Goal: Information Seeking & Learning: Find specific fact

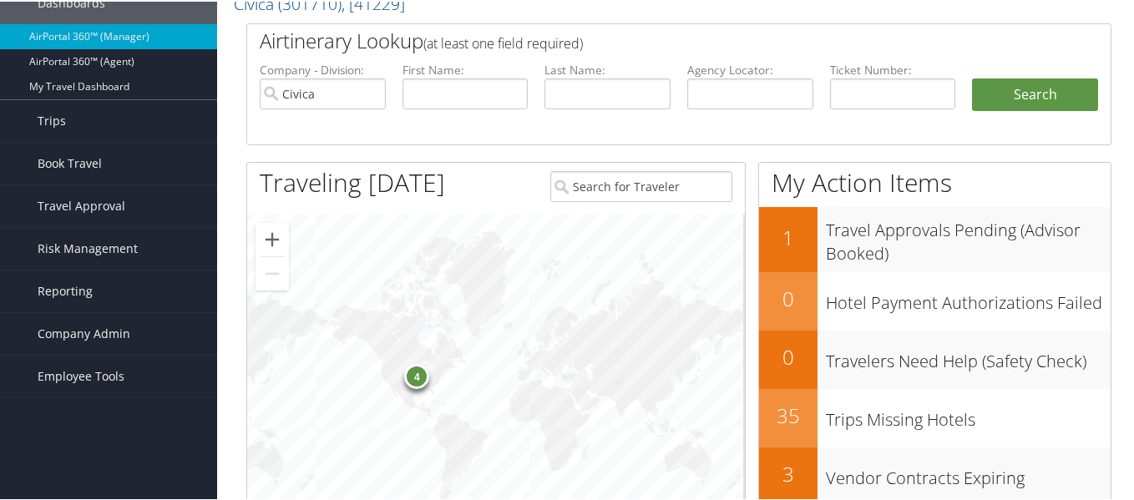
scroll to position [167, 0]
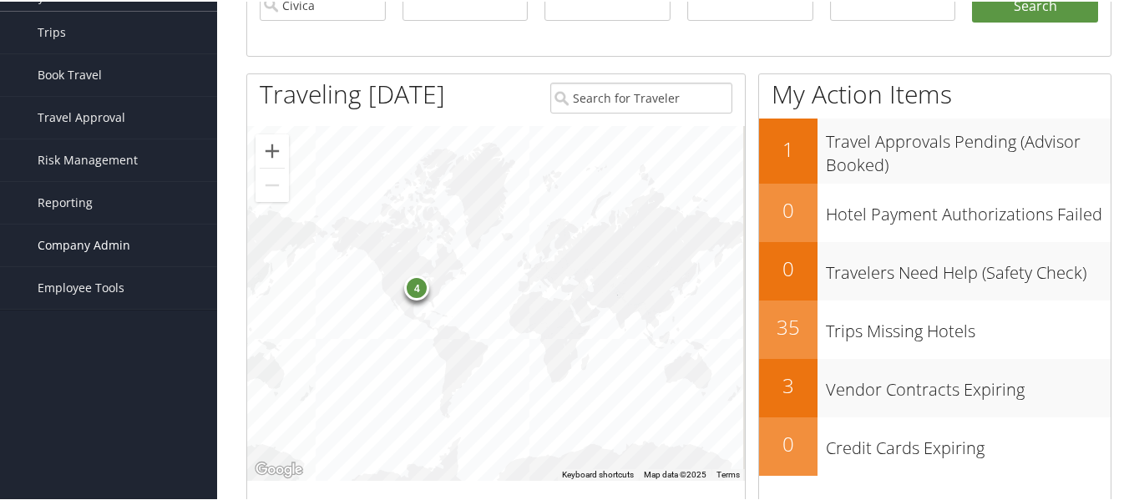
click at [53, 251] on span "Company Admin" at bounding box center [84, 244] width 93 height 42
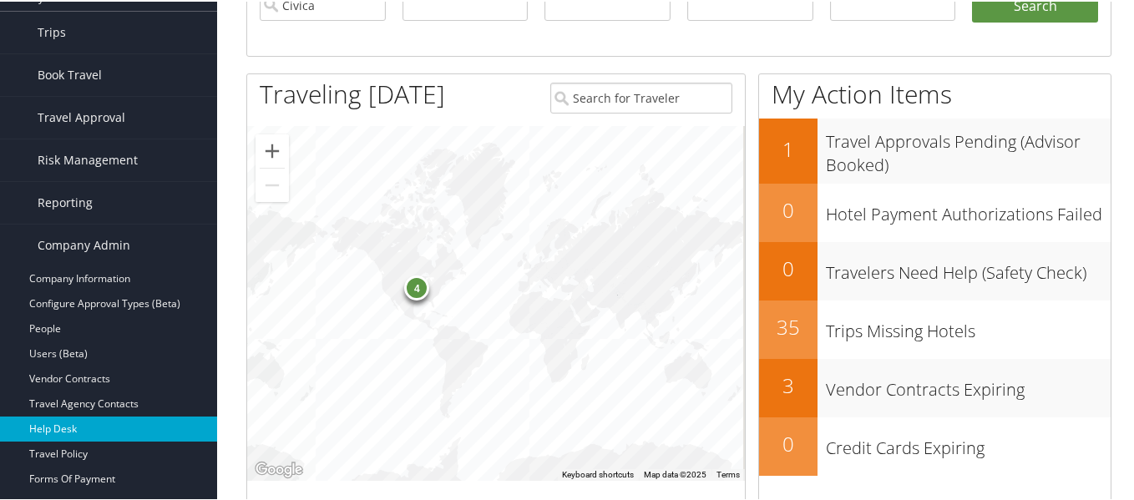
click at [85, 433] on link "Help Desk" at bounding box center [108, 427] width 217 height 25
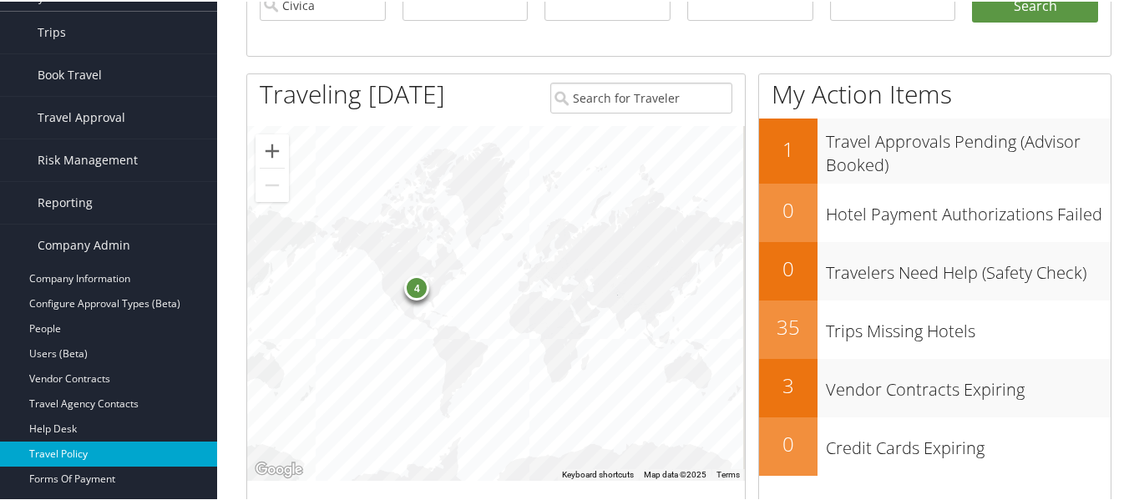
click at [76, 457] on link "Travel Policy" at bounding box center [108, 452] width 217 height 25
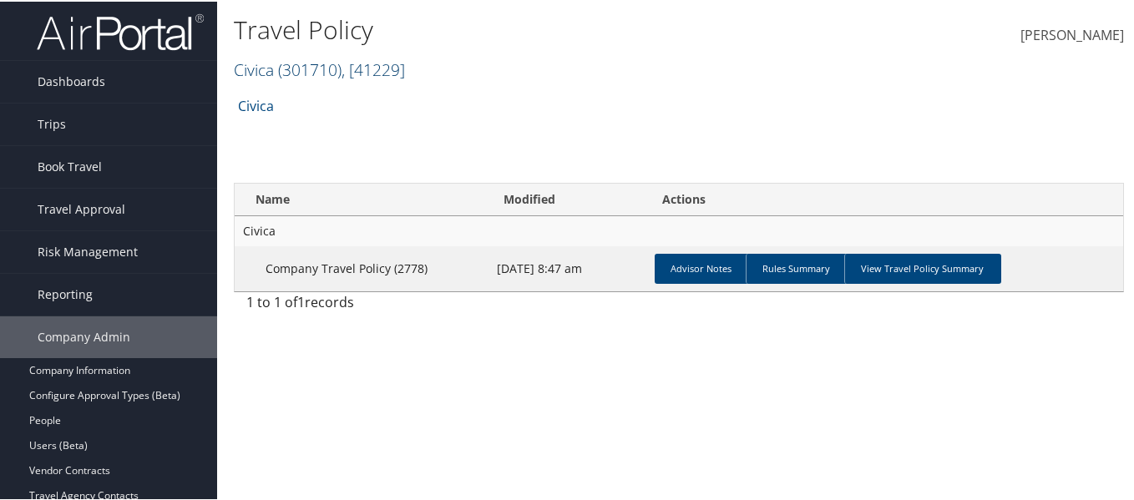
click at [280, 73] on link "Civica ( 301710 ) , [ 41229 ]" at bounding box center [319, 68] width 171 height 23
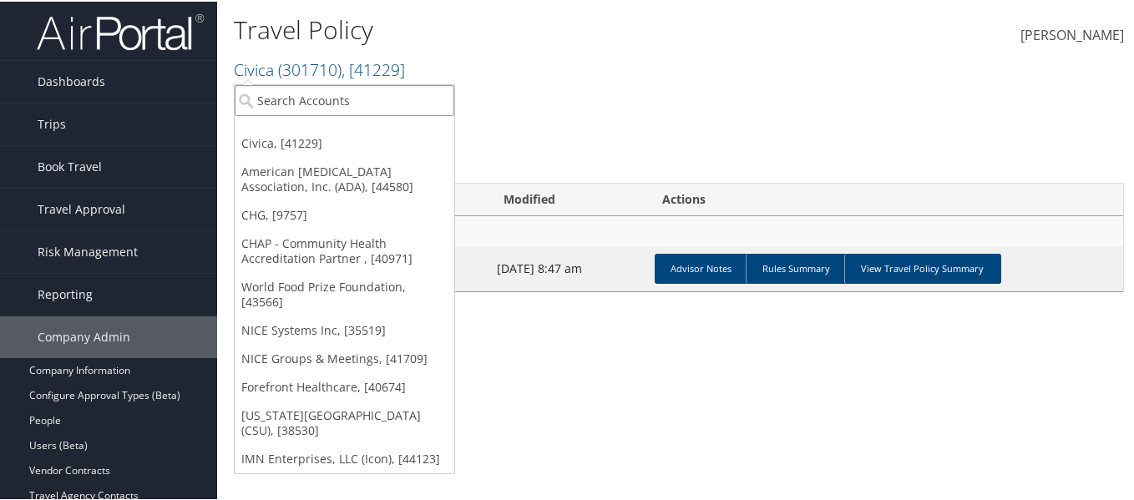
click at [367, 99] on input "search" at bounding box center [345, 99] width 220 height 31
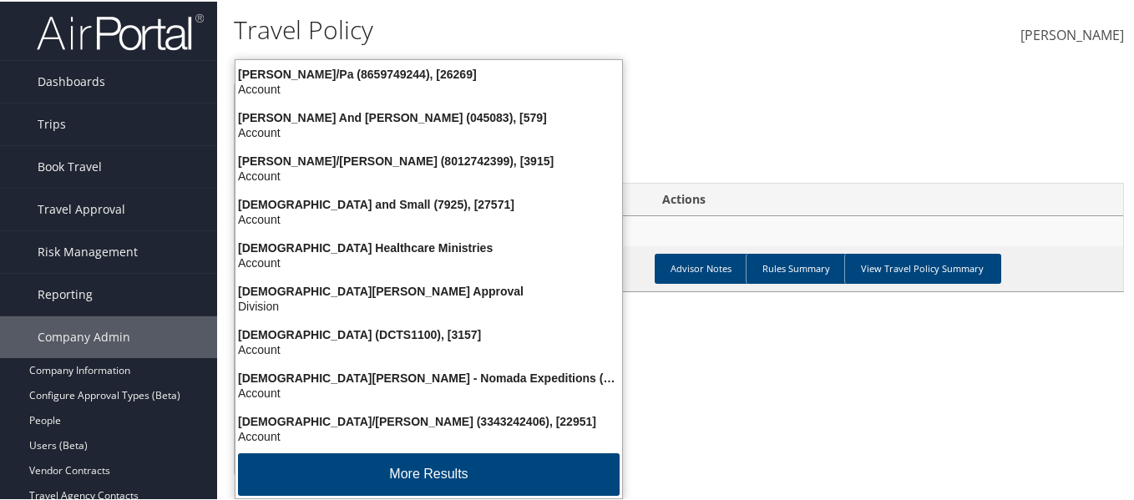
type input "christo"
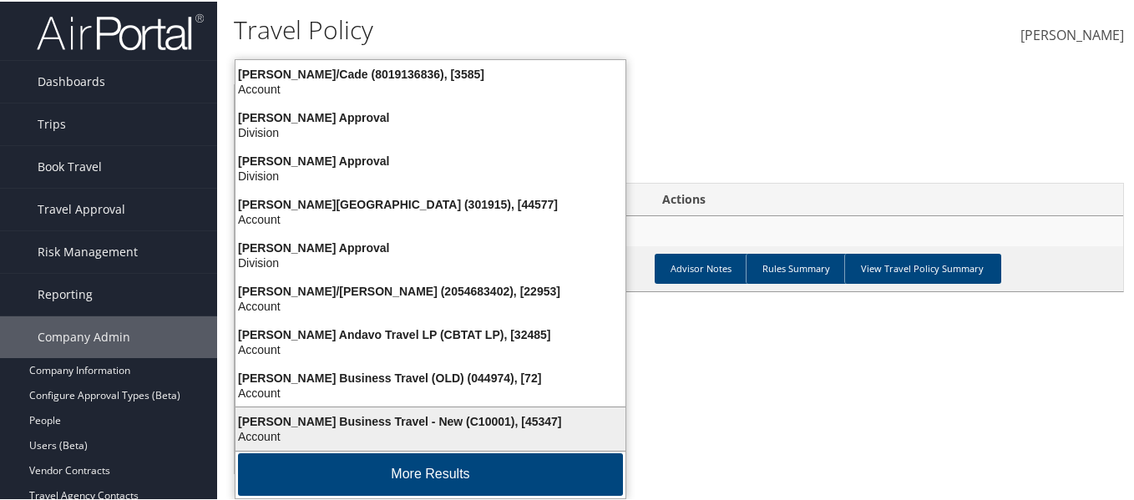
click at [463, 430] on div "Account" at bounding box center [431, 435] width 410 height 15
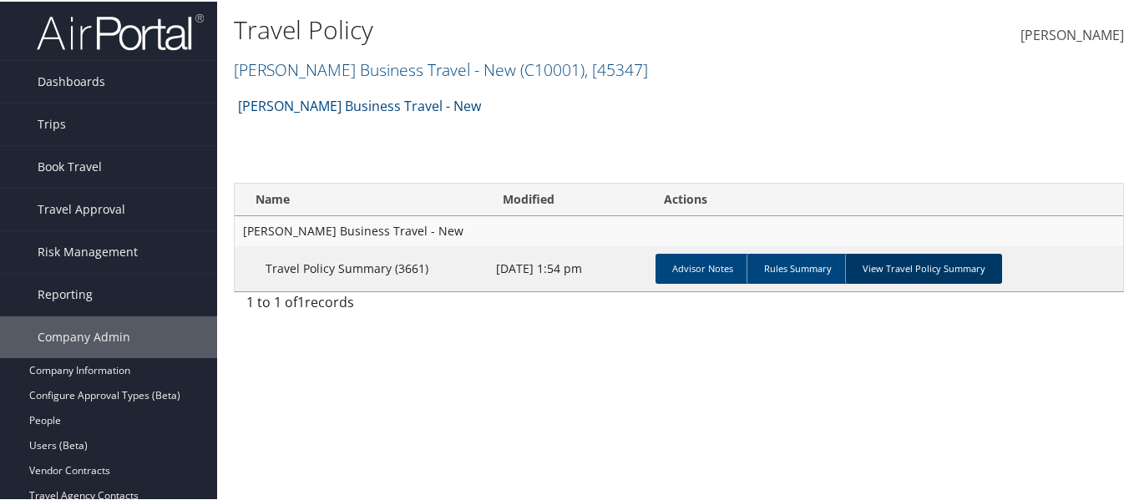
drag, startPoint x: 853, startPoint y: 271, endPoint x: 844, endPoint y: 267, distance: 9.3
click at [855, 271] on link "View Travel Policy Summary" at bounding box center [923, 267] width 157 height 30
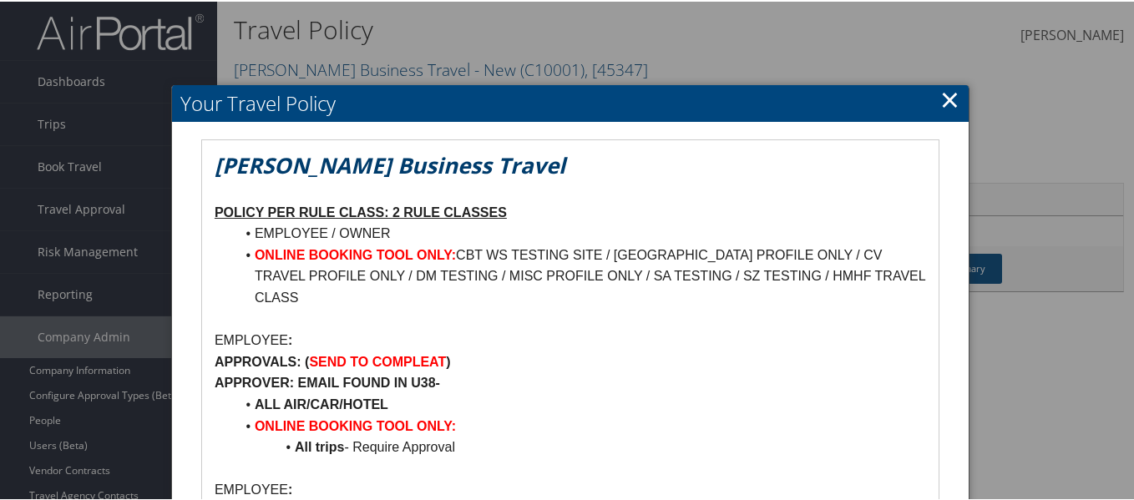
click at [947, 87] on link "×" at bounding box center [950, 97] width 19 height 33
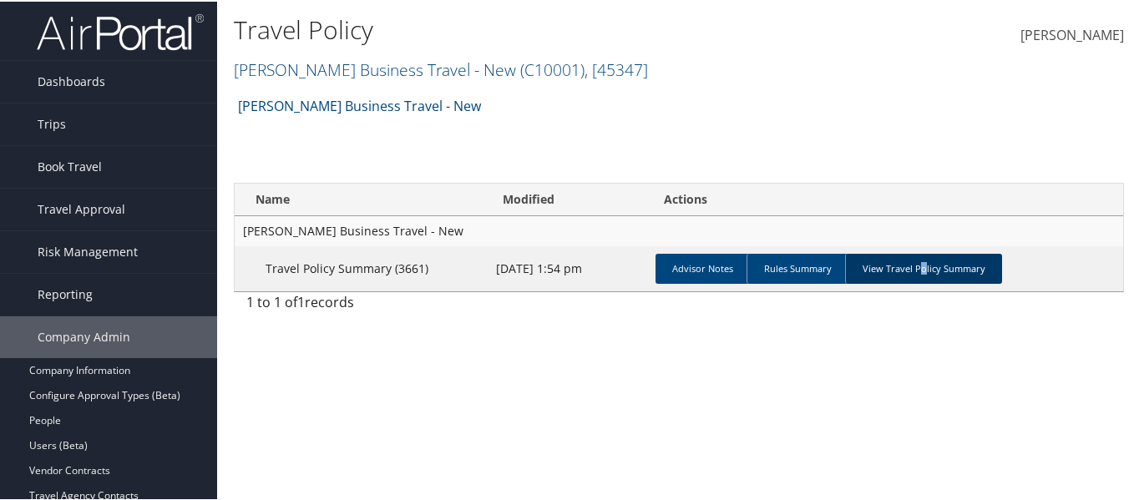
click at [920, 266] on link "View Travel Policy Summary" at bounding box center [923, 267] width 157 height 30
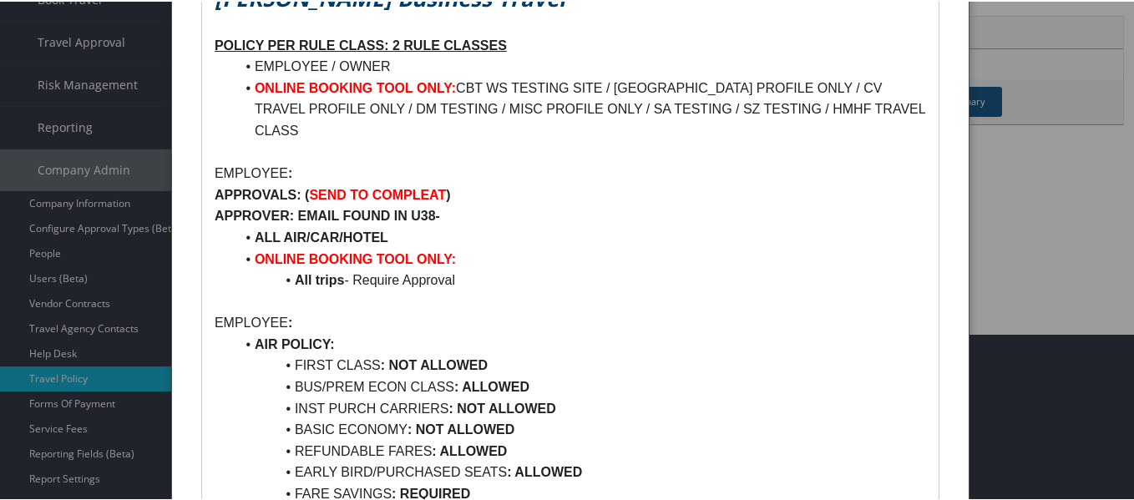
scroll to position [251, 0]
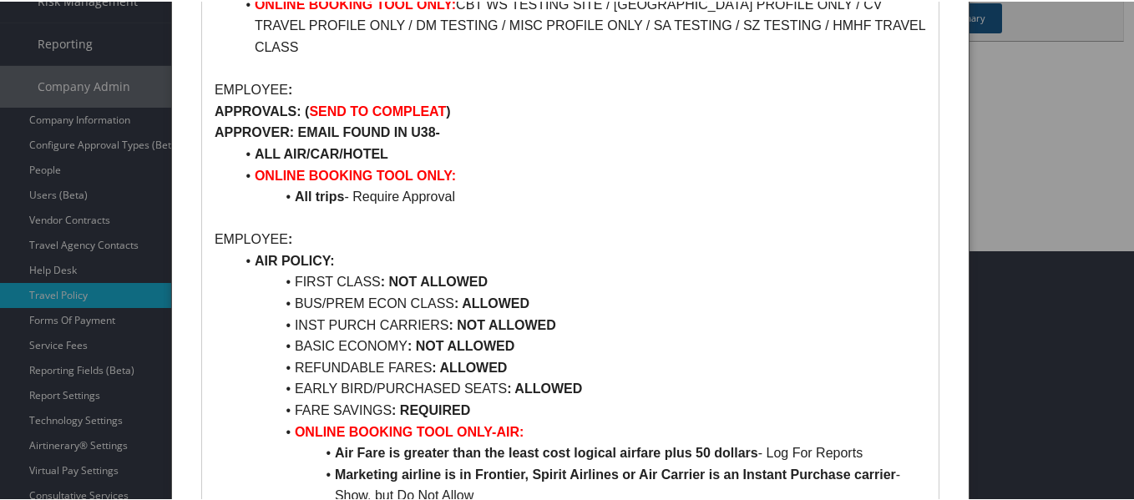
click at [830, 206] on p at bounding box center [571, 217] width 712 height 22
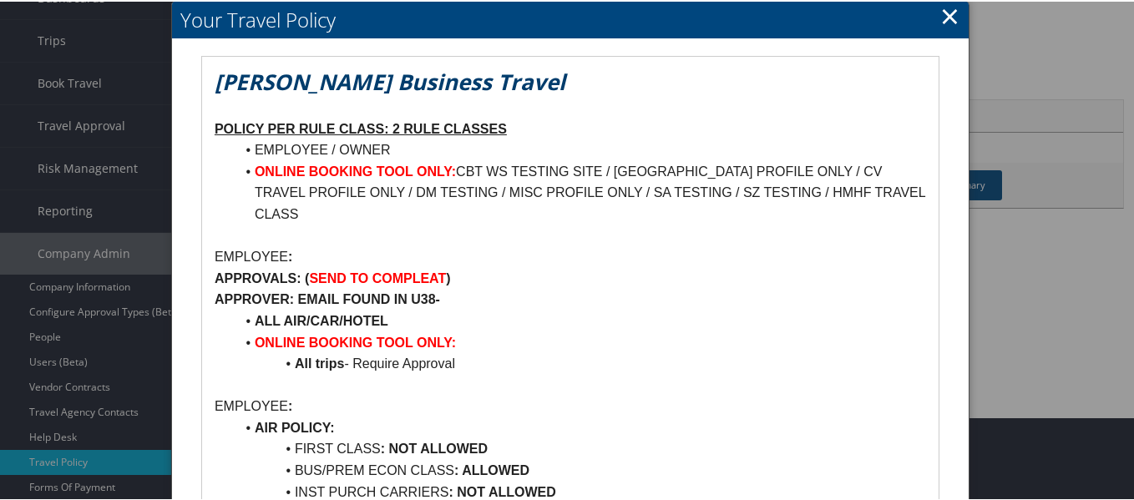
scroll to position [167, 0]
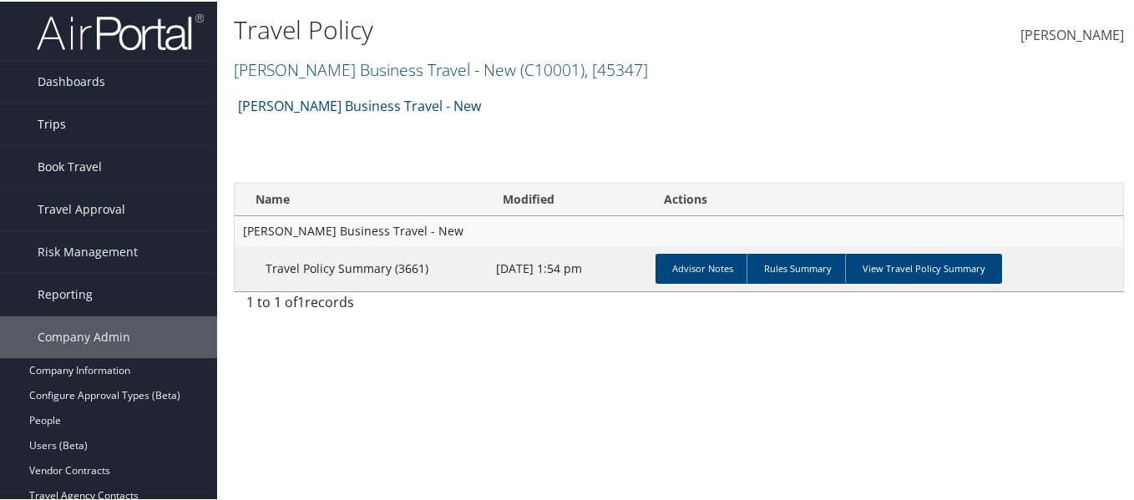
click at [66, 127] on link "Trips" at bounding box center [108, 123] width 217 height 42
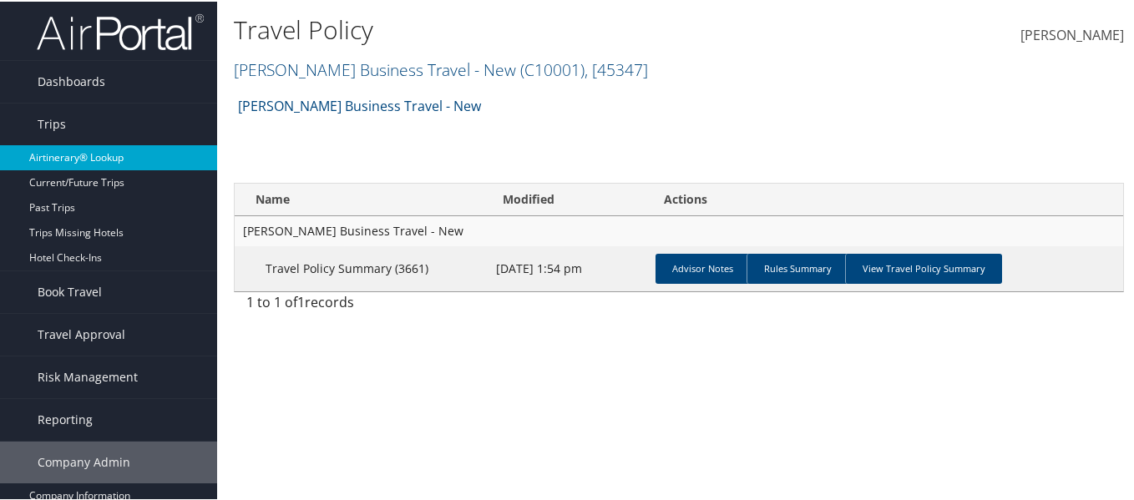
click at [99, 157] on link "Airtinerary® Lookup" at bounding box center [108, 156] width 217 height 25
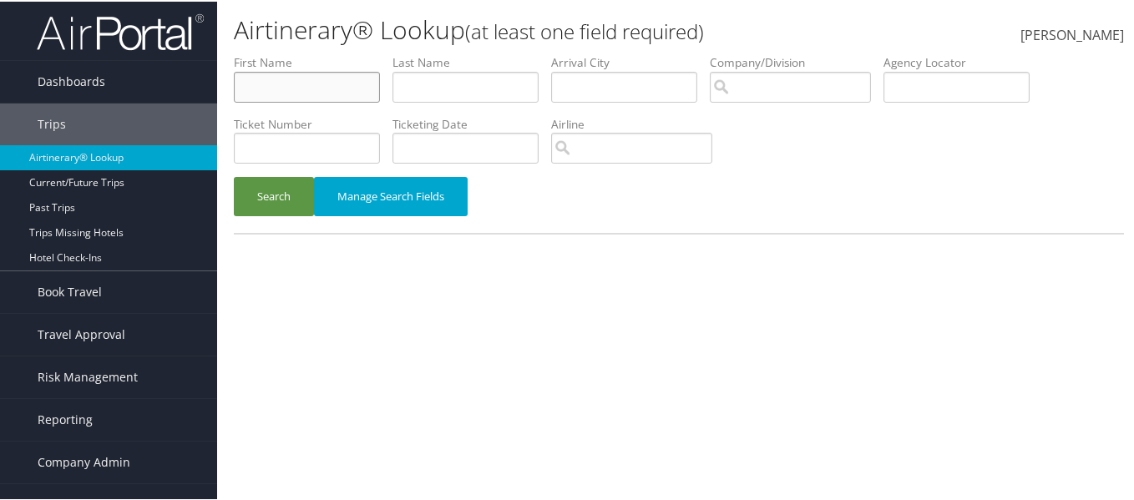
click at [280, 84] on input "text" at bounding box center [307, 85] width 146 height 31
type input "Kathleen"
click at [496, 95] on input "text" at bounding box center [466, 85] width 146 height 31
type input "Roberts"
click at [234, 175] on button "Search" at bounding box center [274, 194] width 80 height 39
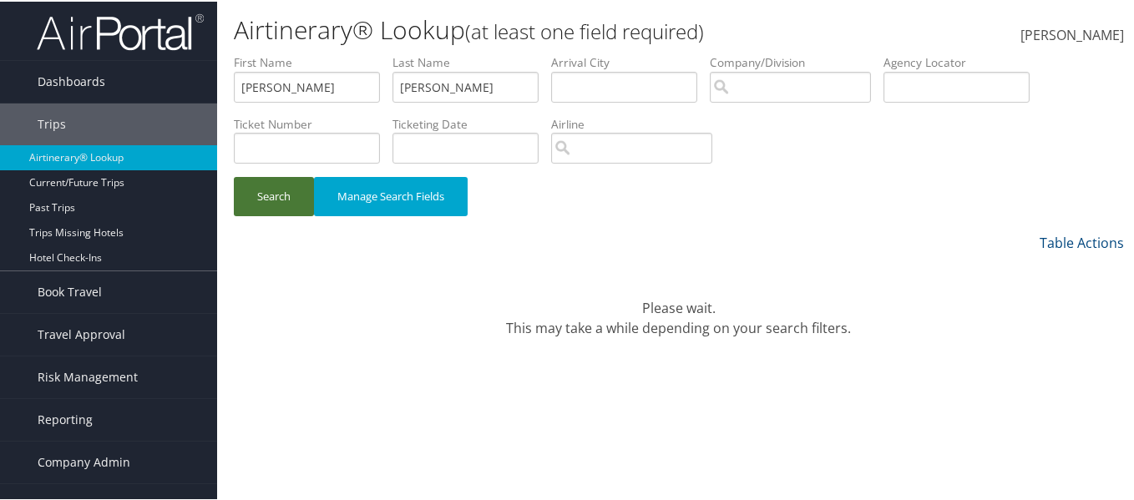
drag, startPoint x: 264, startPoint y: 183, endPoint x: 261, endPoint y: 170, distance: 13.6
click at [261, 173] on form "First Name Kathleen Last Name Roberts Departure City Arrival City Company/Divis…" at bounding box center [679, 142] width 890 height 179
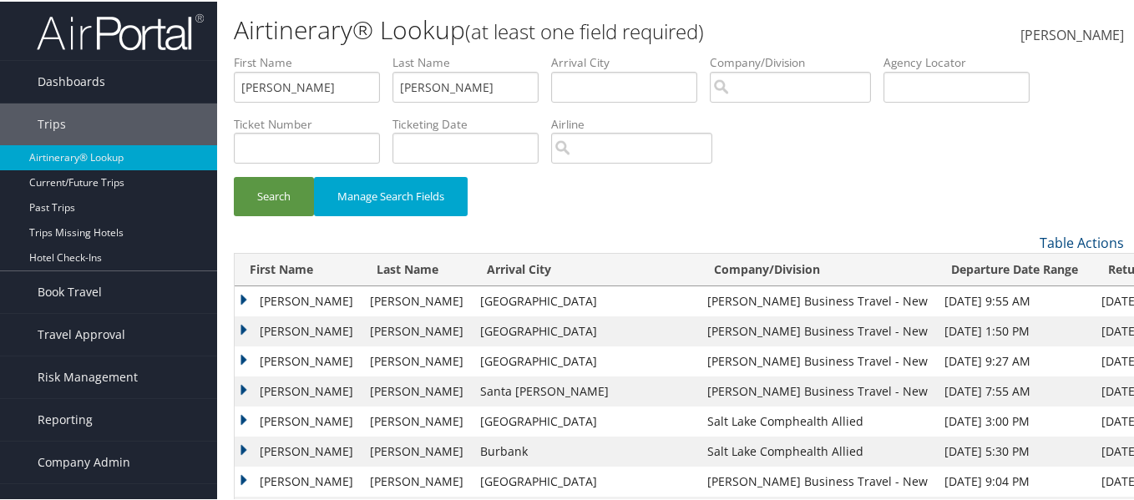
click at [236, 329] on td "Kathleen" at bounding box center [298, 330] width 127 height 30
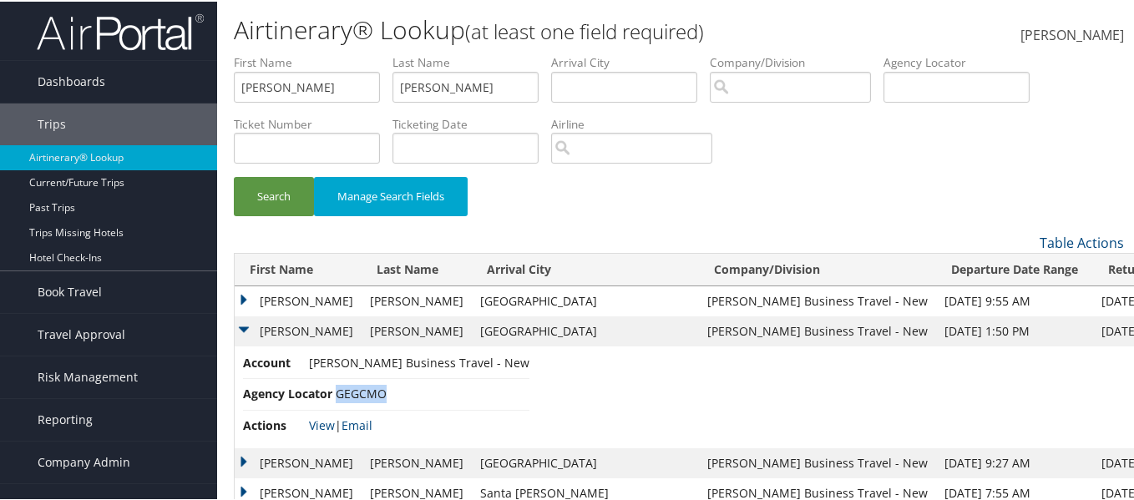
drag, startPoint x: 394, startPoint y: 388, endPoint x: 337, endPoint y: 393, distance: 57.0
click at [337, 393] on li "Agency Locator GEGCMO" at bounding box center [386, 393] width 287 height 31
copy span "GEGCMO"
click at [321, 423] on link "View" at bounding box center [322, 424] width 26 height 16
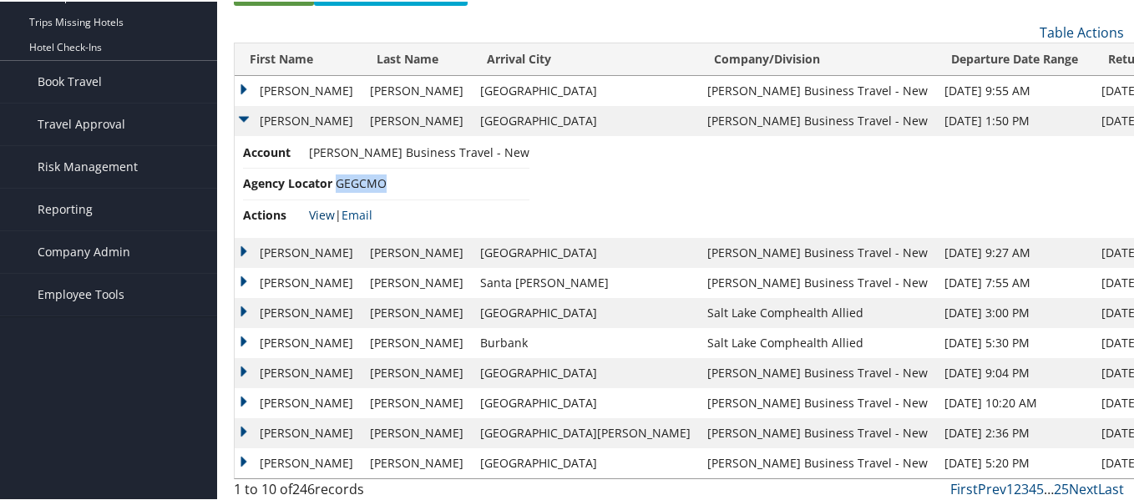
scroll to position [214, 0]
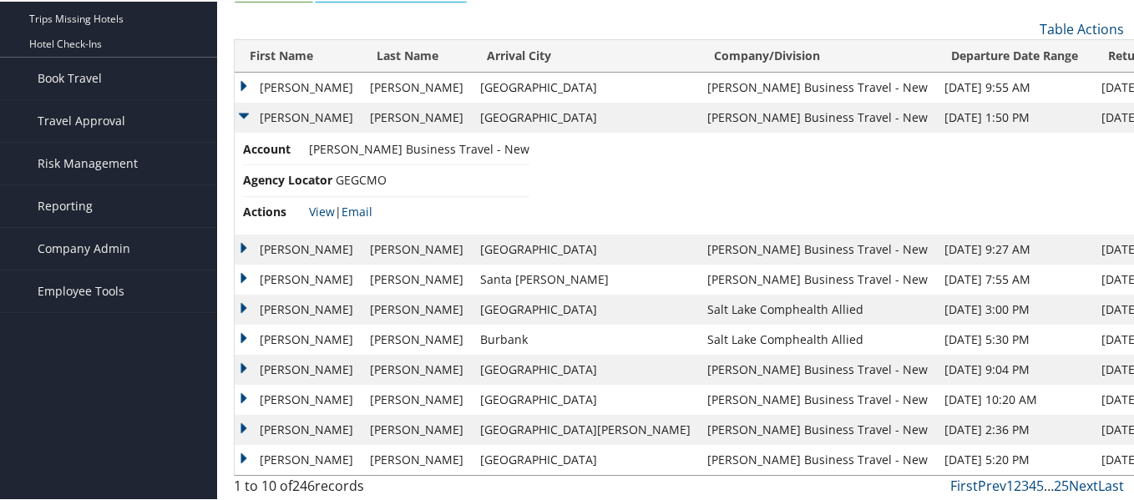
click at [261, 74] on td "Kathleen" at bounding box center [298, 86] width 127 height 30
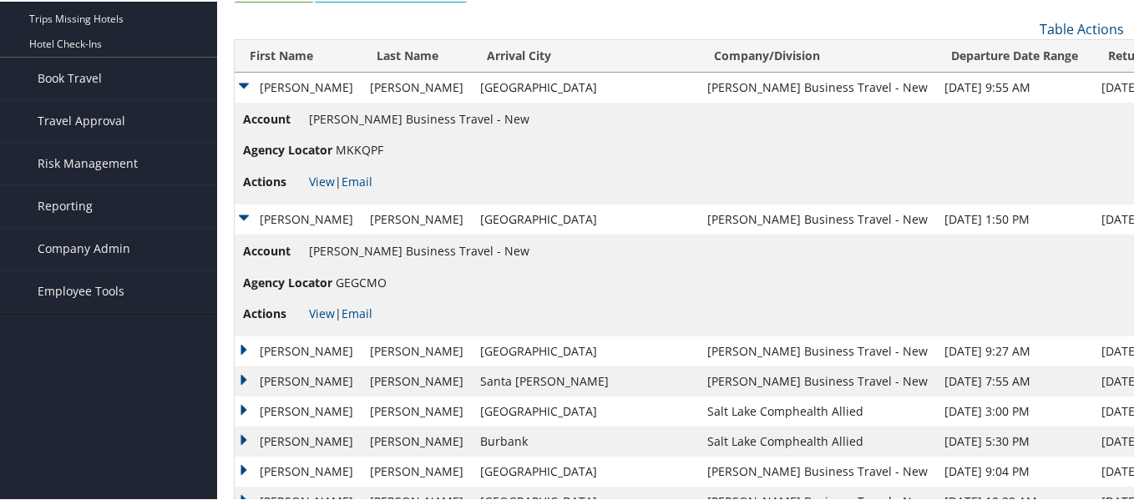
click at [365, 145] on span "MKKQPF" at bounding box center [360, 148] width 48 height 16
copy span "MKKQPF"
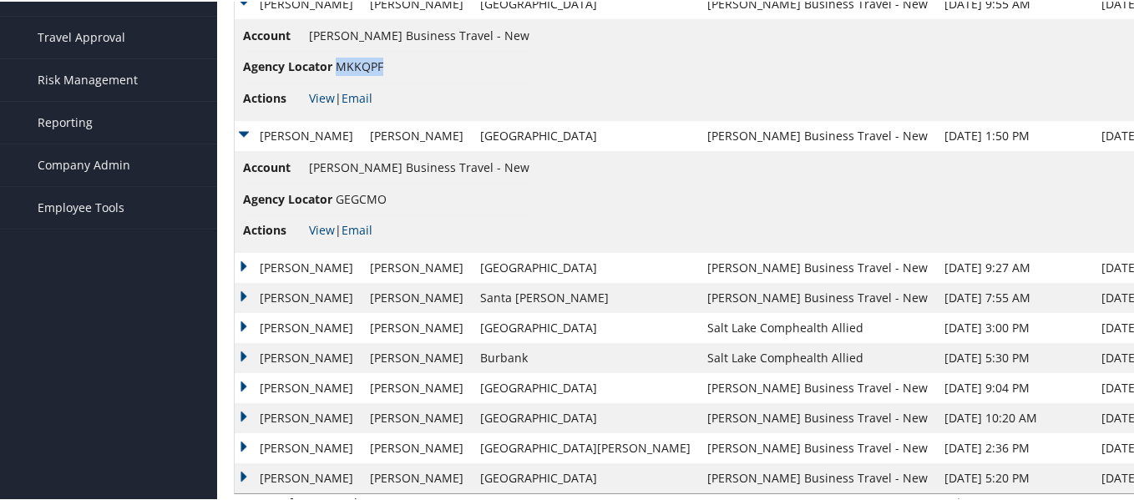
scroll to position [316, 0]
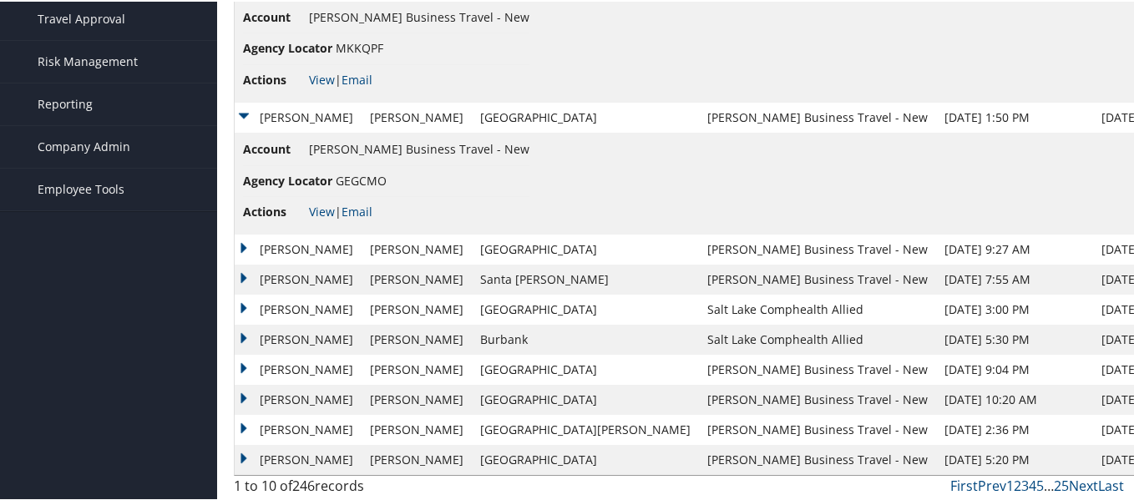
click at [258, 244] on td "Kathleen" at bounding box center [298, 248] width 127 height 30
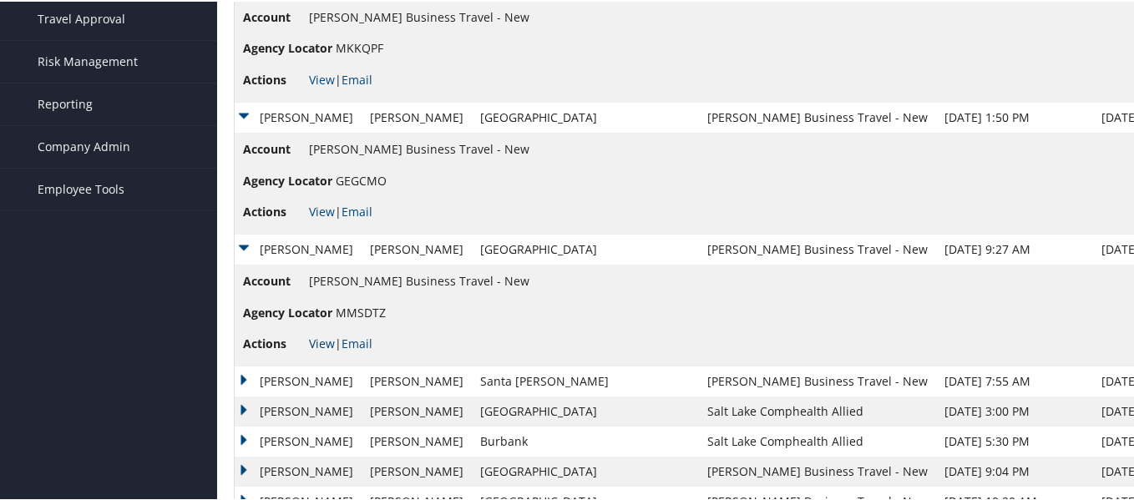
click at [316, 340] on link "View" at bounding box center [322, 342] width 26 height 16
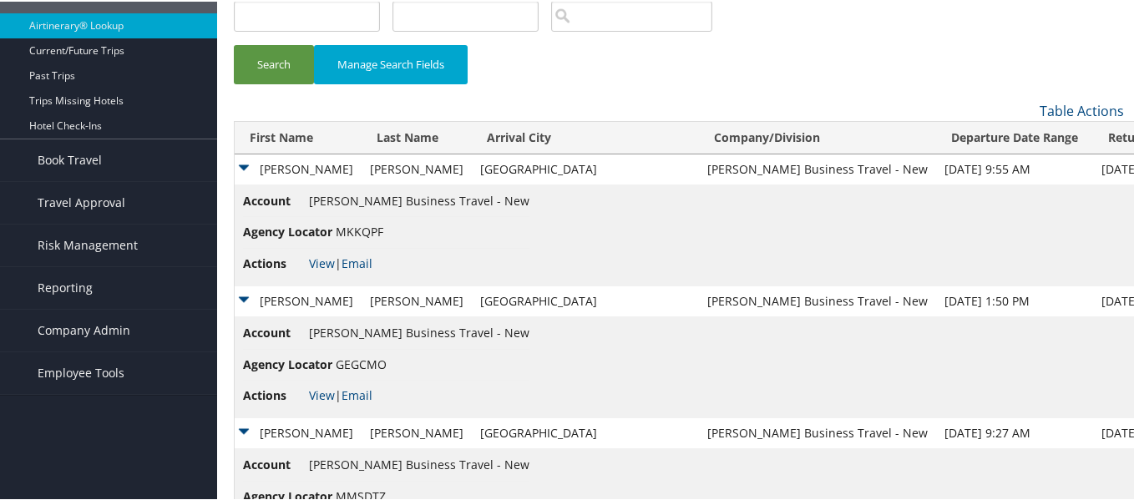
scroll to position [167, 0]
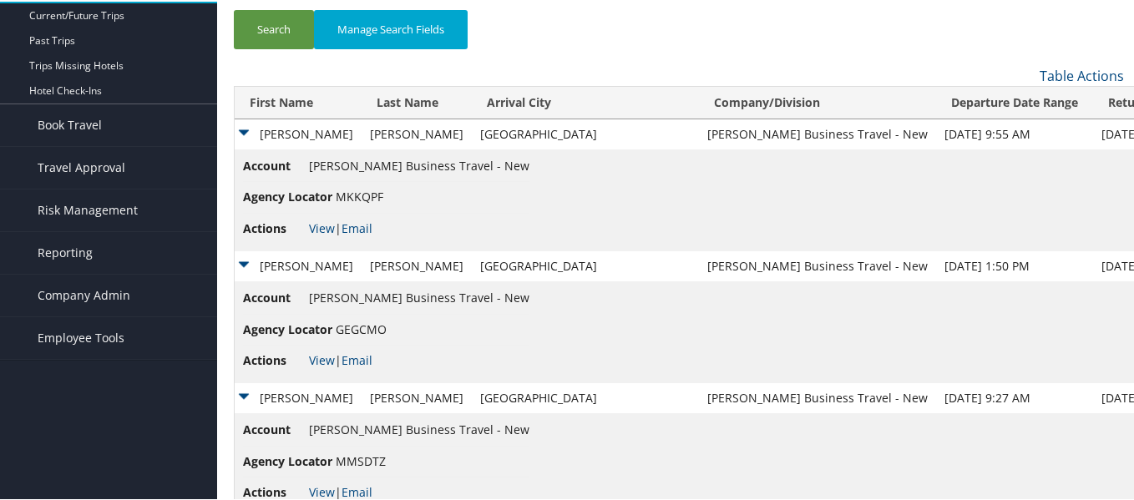
click at [243, 396] on td "Kathleen" at bounding box center [298, 397] width 127 height 30
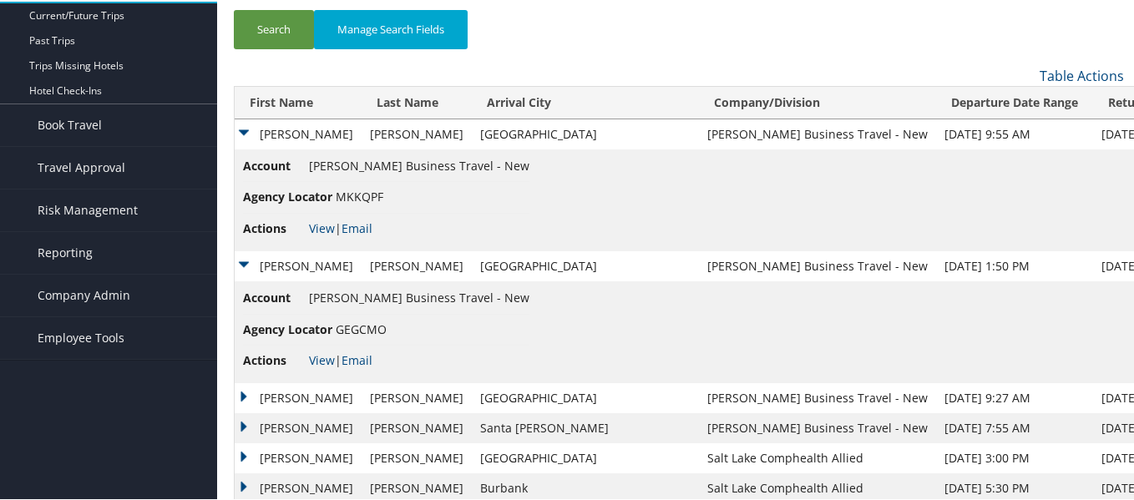
click at [256, 394] on td "Kathleen" at bounding box center [298, 397] width 127 height 30
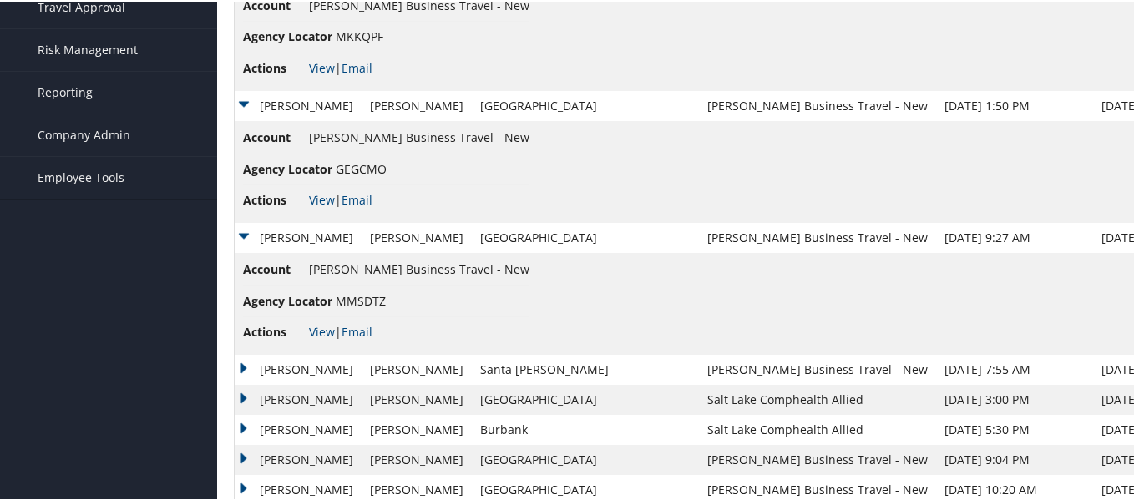
scroll to position [334, 0]
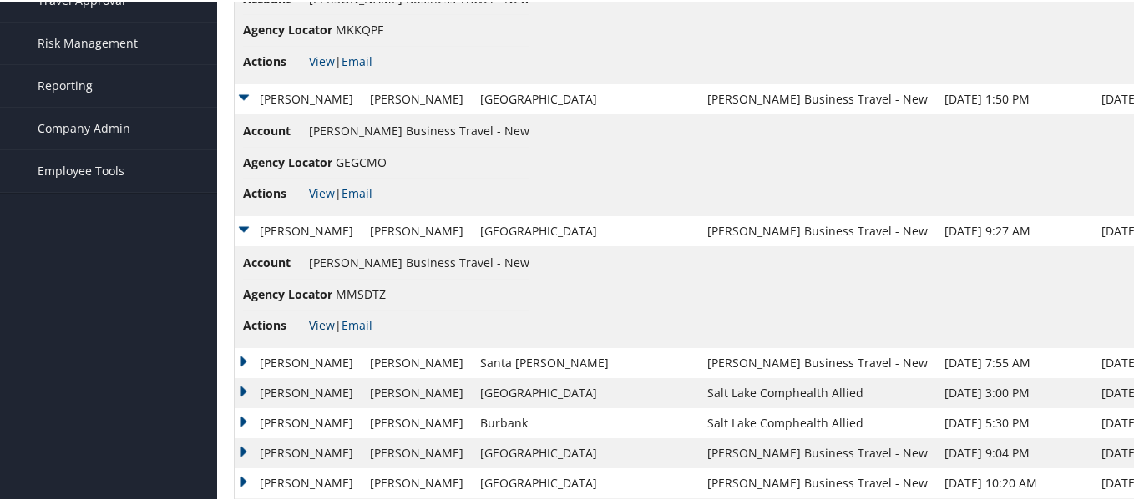
click at [319, 324] on link "View" at bounding box center [322, 324] width 26 height 16
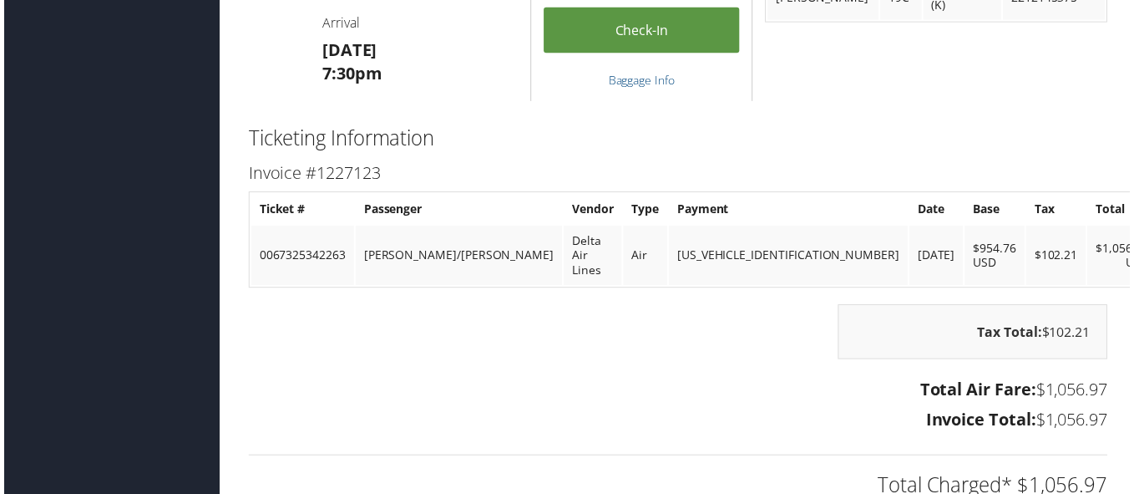
scroll to position [1671, 0]
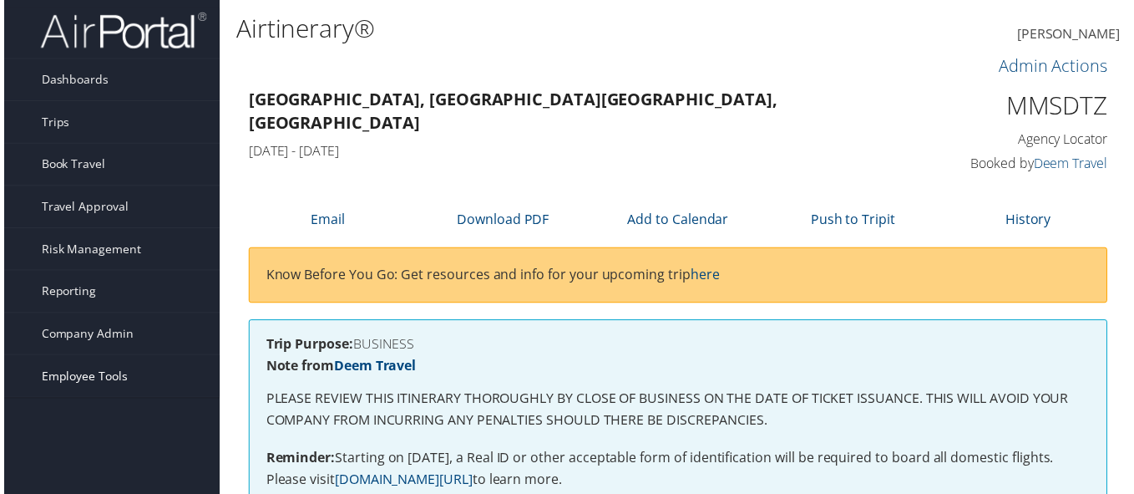
drag, startPoint x: 110, startPoint y: 376, endPoint x: 107, endPoint y: 366, distance: 10.6
click at [110, 375] on span "Employee Tools" at bounding box center [81, 379] width 87 height 42
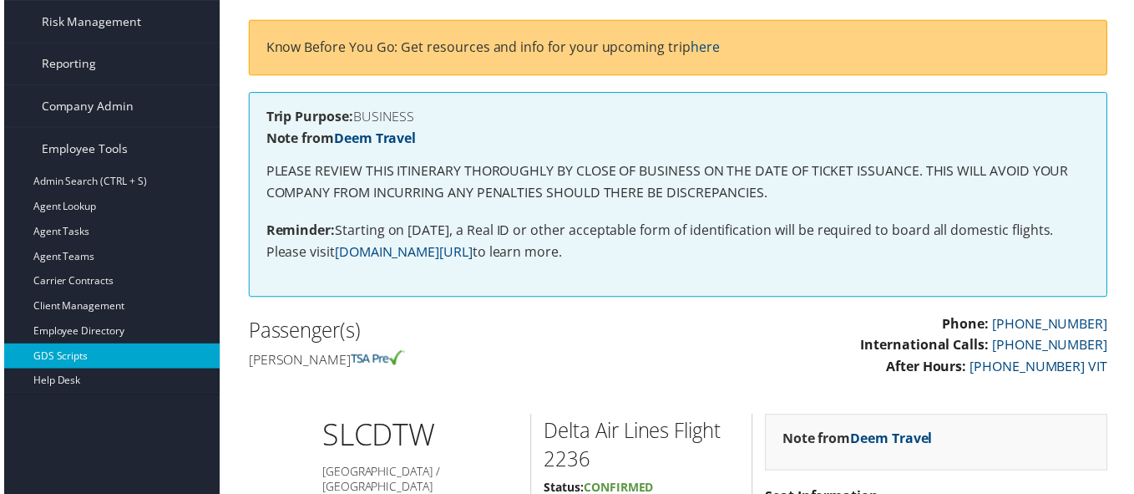
scroll to position [251, 0]
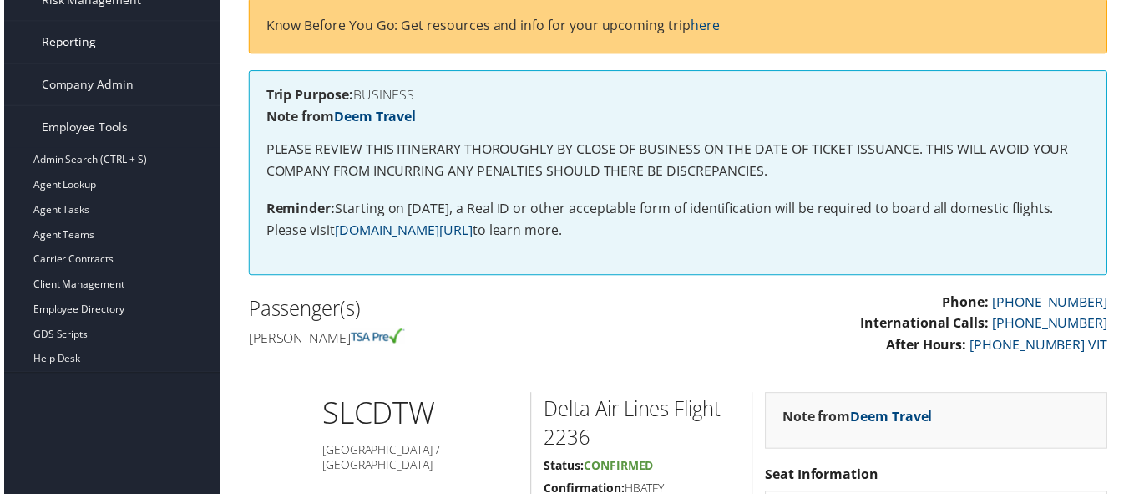
click at [109, 48] on link "Reporting" at bounding box center [108, 43] width 217 height 42
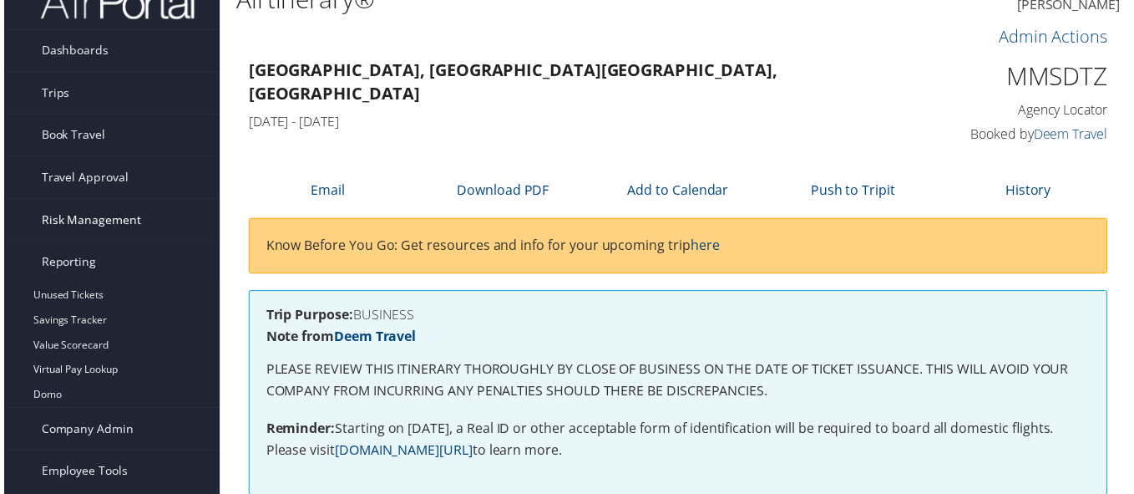
scroll to position [0, 0]
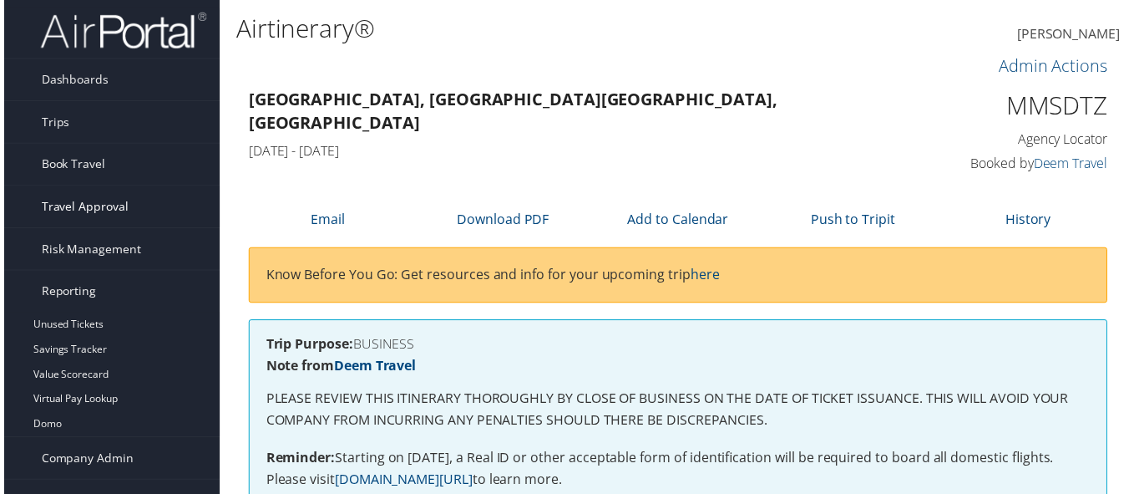
click at [91, 206] on span "Travel Approval" at bounding box center [82, 208] width 88 height 42
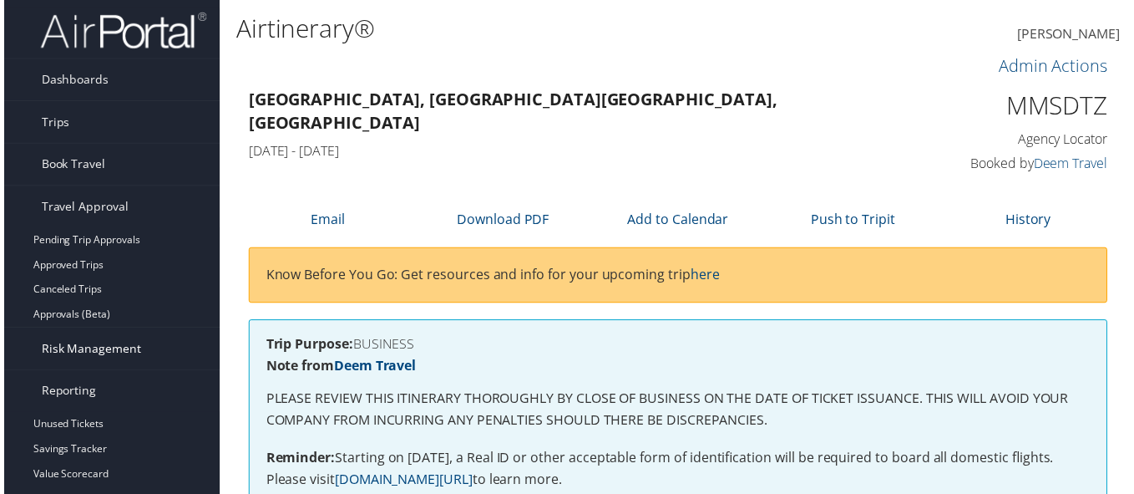
click at [117, 358] on span "Risk Management" at bounding box center [88, 351] width 100 height 42
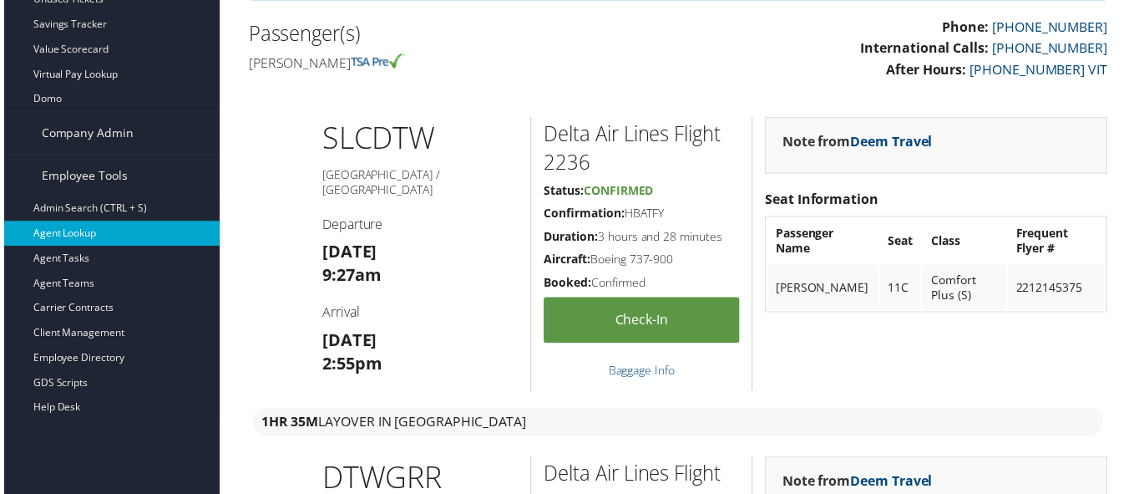
scroll to position [501, 0]
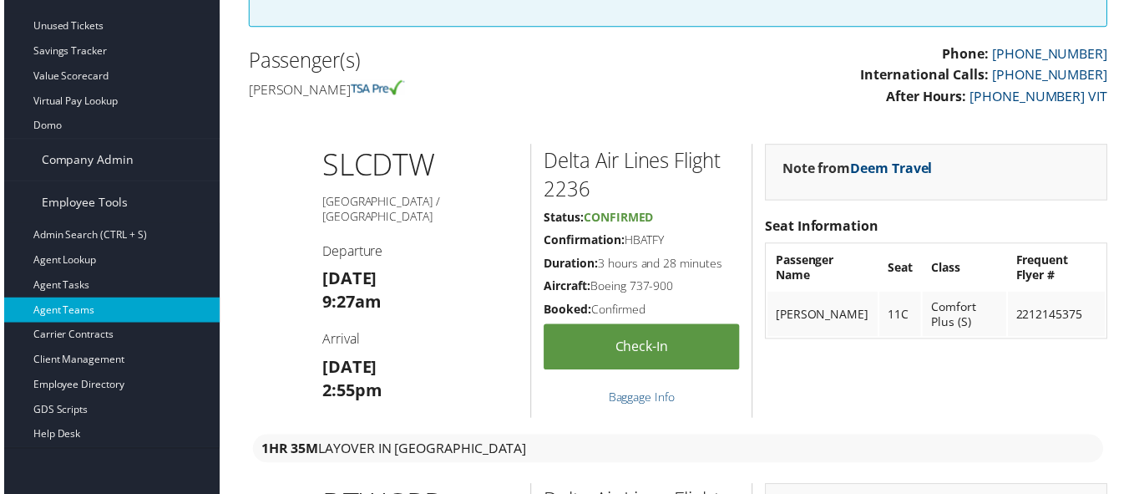
click at [73, 308] on link "Agent Teams" at bounding box center [108, 311] width 217 height 25
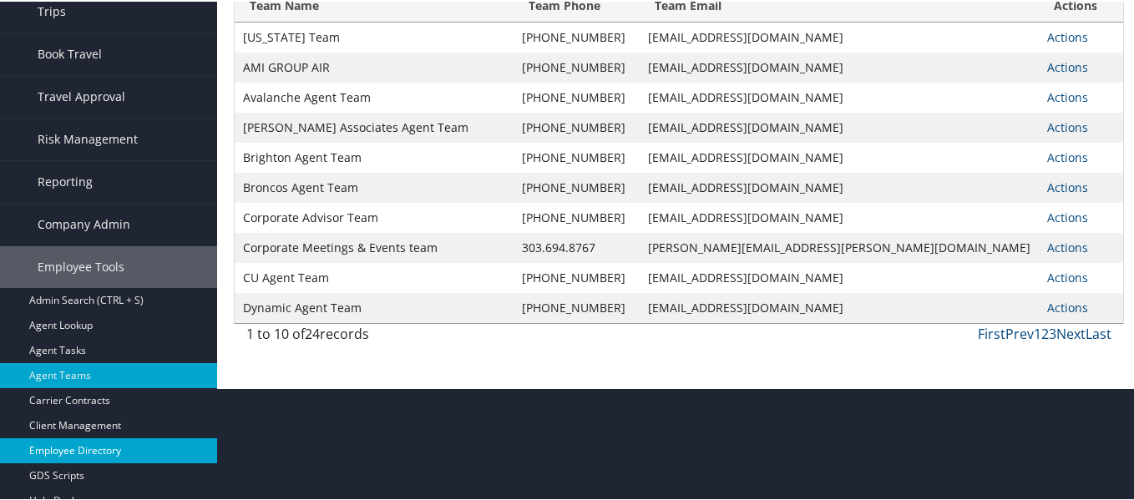
scroll to position [125, 0]
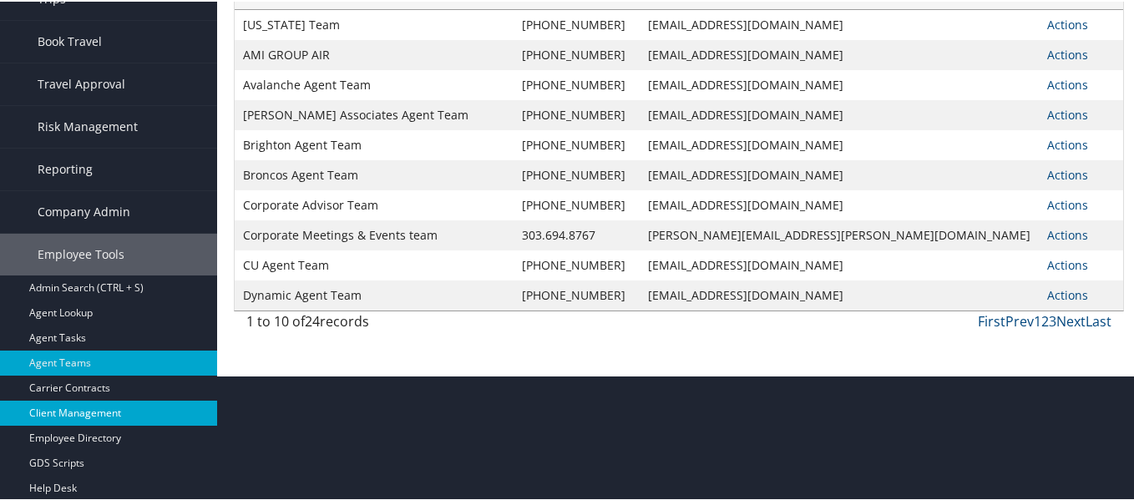
click at [79, 409] on link "Client Management" at bounding box center [108, 411] width 217 height 25
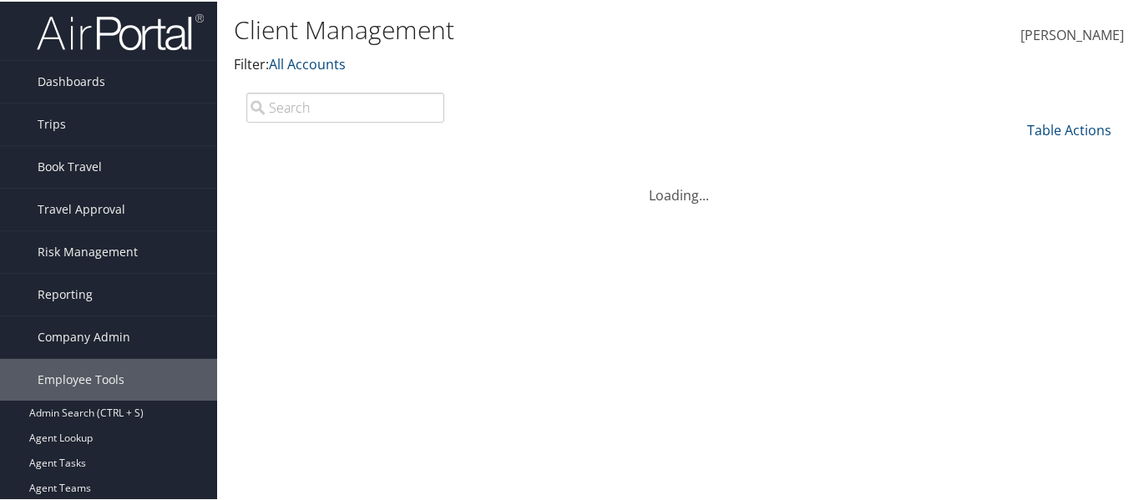
click at [334, 98] on input "search" at bounding box center [345, 106] width 198 height 30
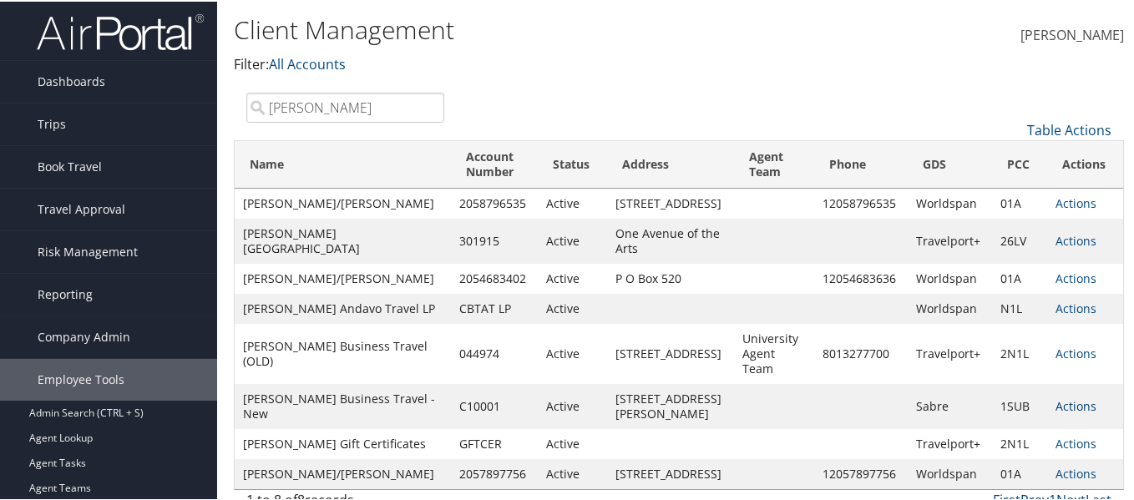
type input "[PERSON_NAME]"
click at [1073, 405] on link "Actions" at bounding box center [1076, 405] width 41 height 16
click at [992, 428] on link "View Client" at bounding box center [1012, 428] width 143 height 28
click at [1066, 403] on link "Actions" at bounding box center [1076, 405] width 41 height 16
click at [1009, 458] on link "Company Settings" at bounding box center [1012, 457] width 143 height 28
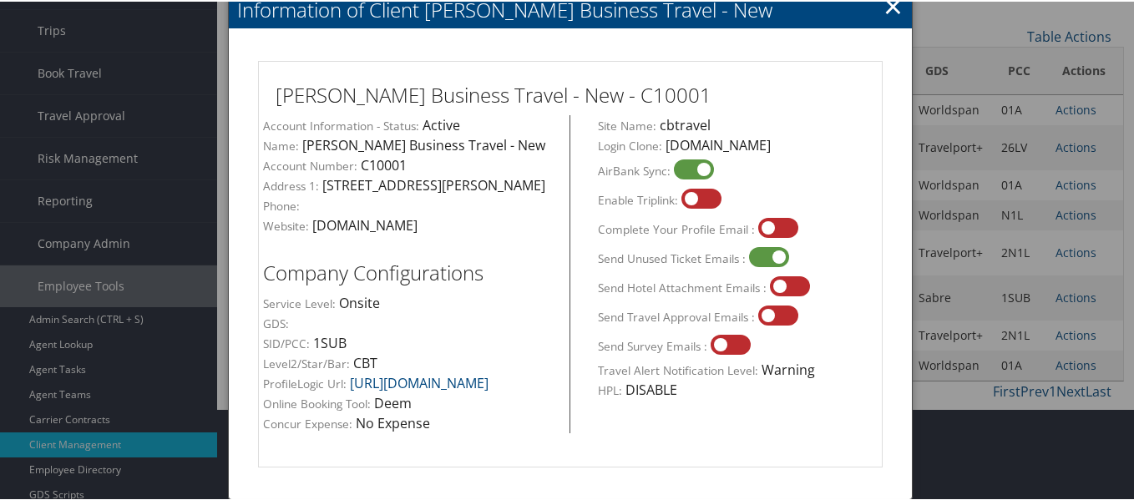
scroll to position [68, 0]
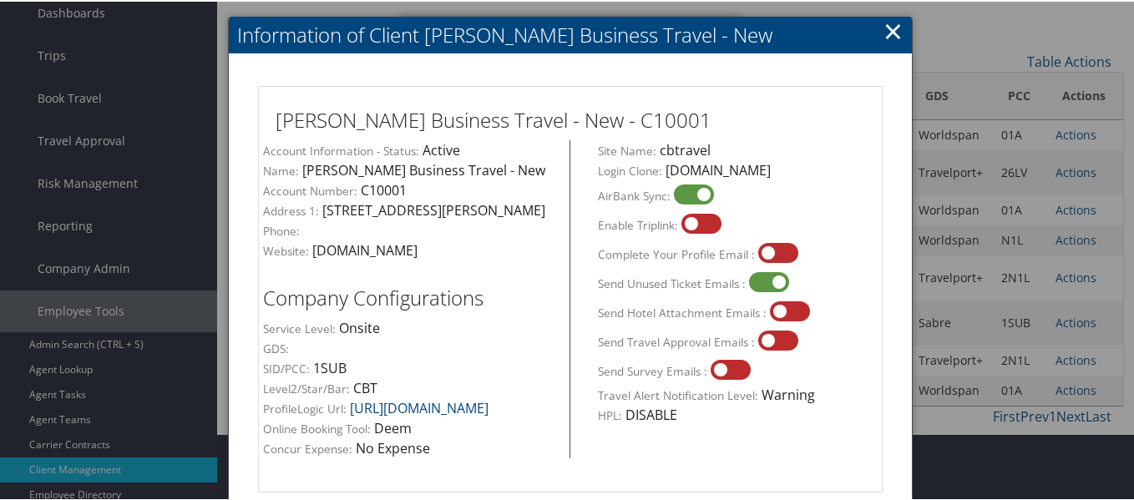
click at [892, 24] on link "×" at bounding box center [893, 29] width 19 height 33
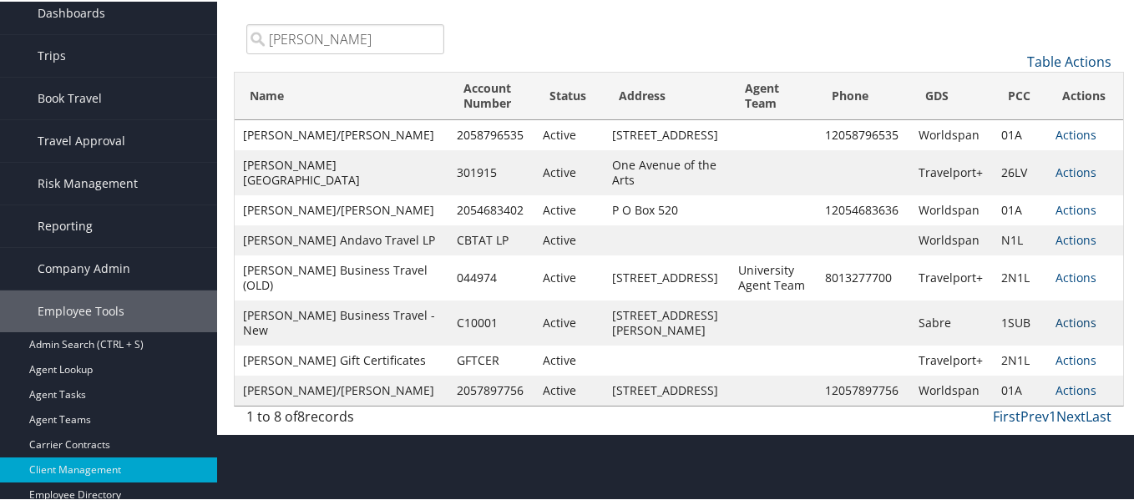
click at [1069, 329] on link "Actions" at bounding box center [1076, 321] width 41 height 16
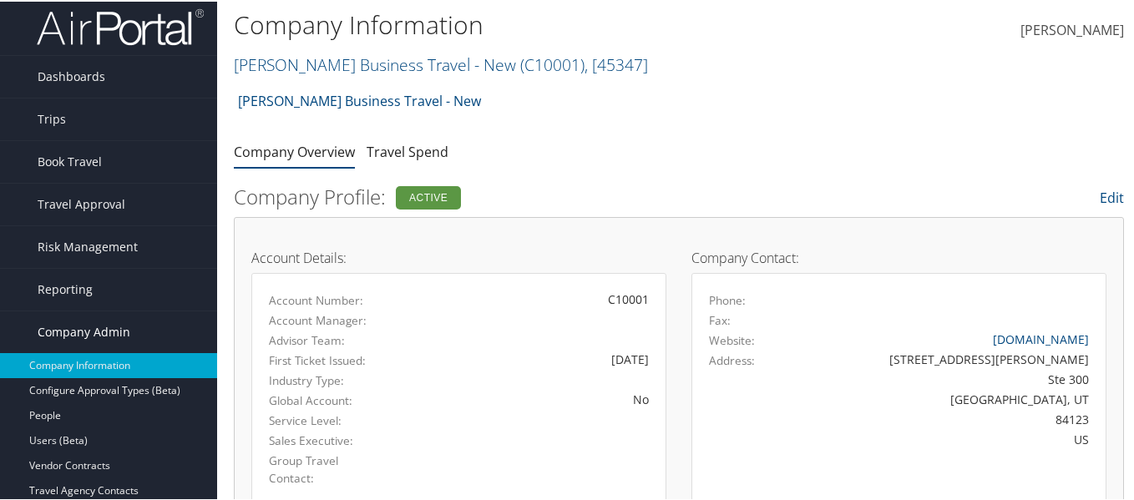
scroll to position [84, 0]
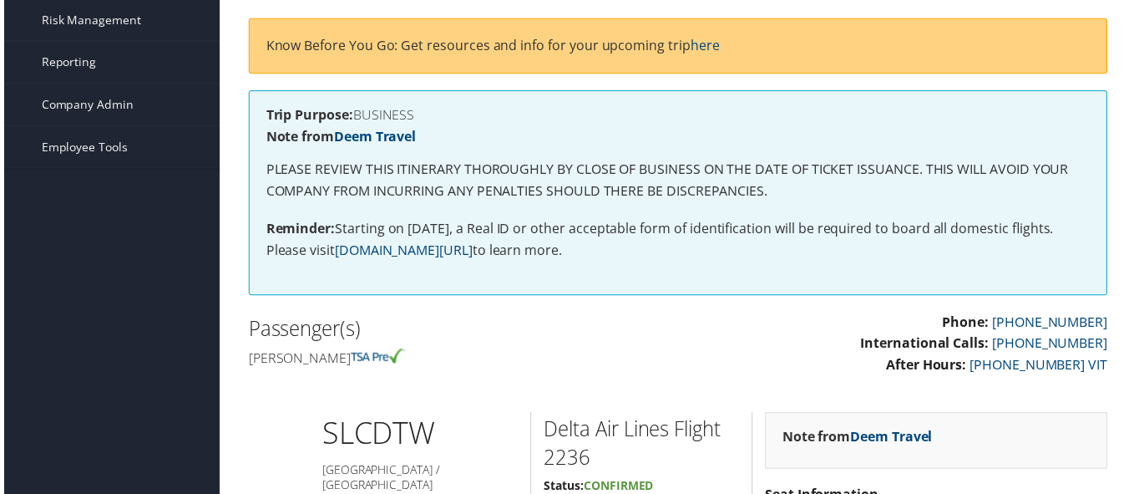
scroll to position [251, 0]
